Goal: Navigation & Orientation: Go to known website

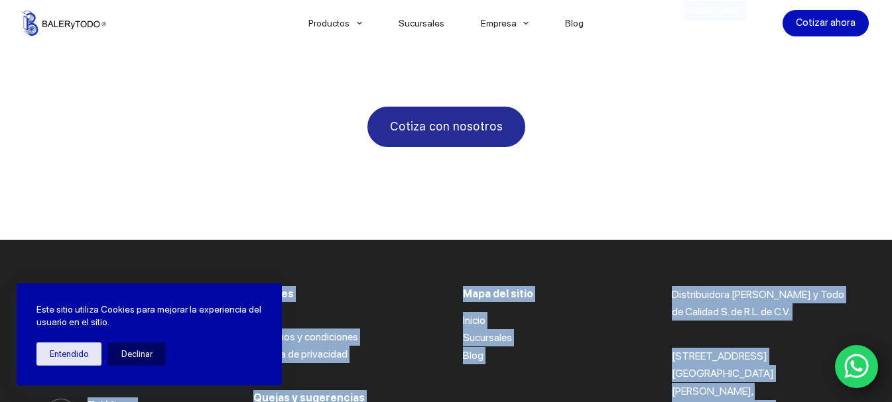
scroll to position [2701, 0]
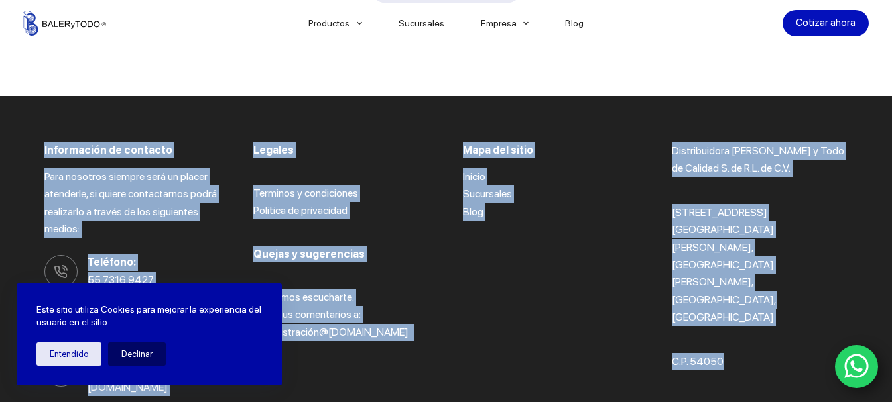
drag, startPoint x: 867, startPoint y: 199, endPoint x: 849, endPoint y: 410, distance: 211.6
click at [672, 294] on div "Información de contacto Para nosotros siempre será un placer atenderle, si quie…" at bounding box center [445, 269] width 803 height 347
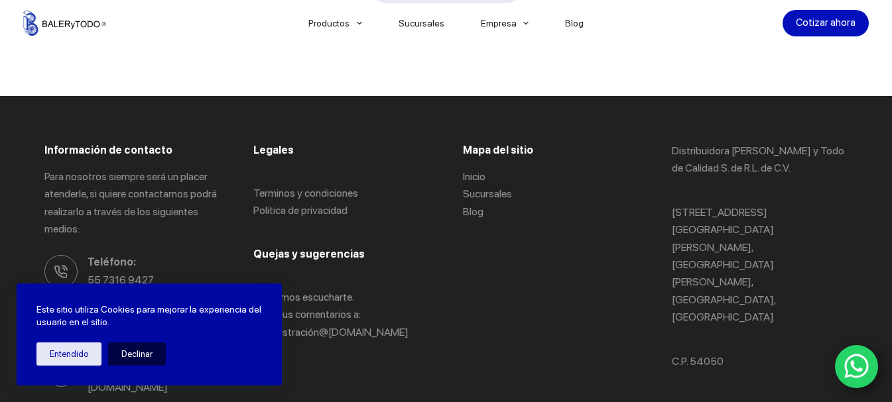
click at [140, 353] on button "Declinar" at bounding box center [137, 354] width 58 height 23
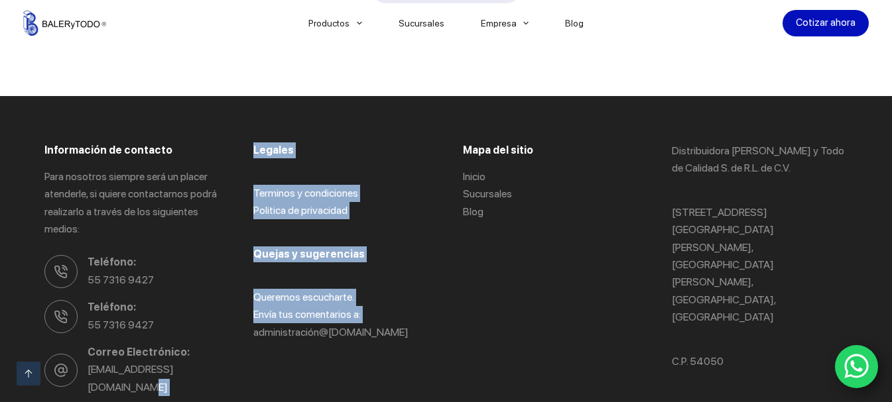
drag, startPoint x: 241, startPoint y: 310, endPoint x: 110, endPoint y: 316, distance: 131.4
click at [110, 316] on div "Información de contacto Para nosotros siempre será un placer atenderle, si quie…" at bounding box center [445, 269] width 803 height 347
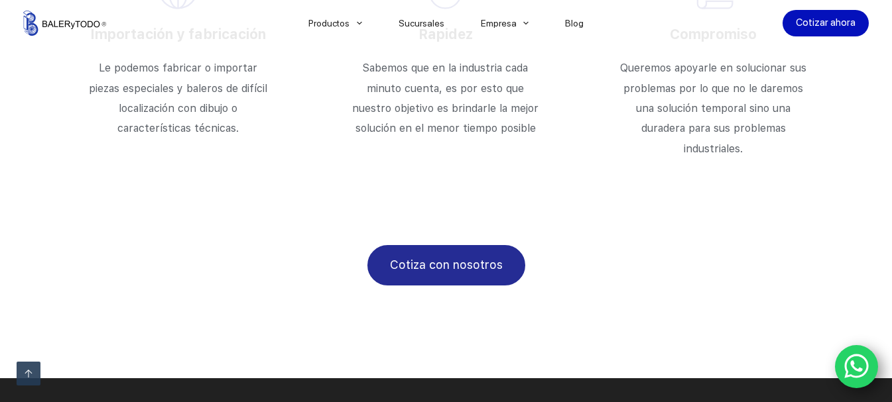
scroll to position [2701, 0]
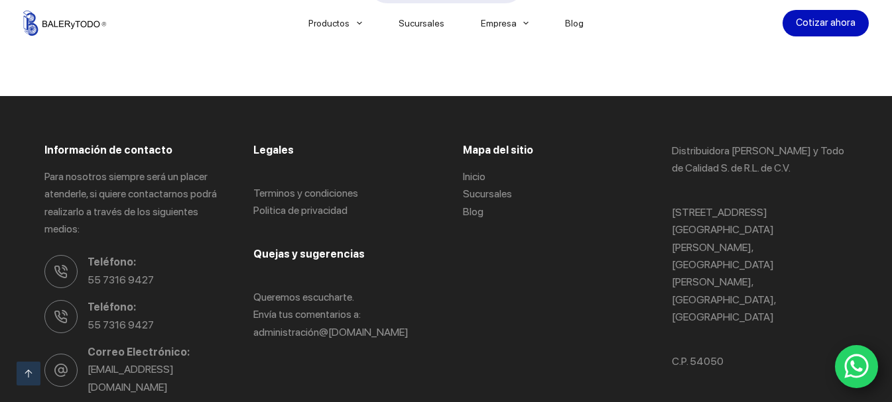
click at [862, 372] on icon "WhatsApp" at bounding box center [856, 367] width 25 height 28
